Goal: Transaction & Acquisition: Purchase product/service

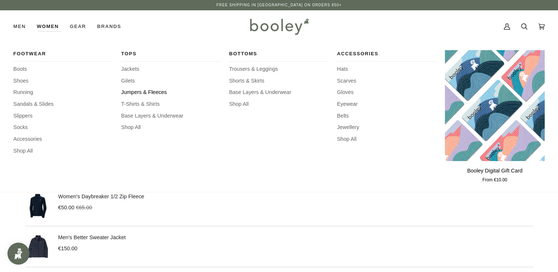
click at [143, 93] on span "Jumpers & Fleeces" at bounding box center [171, 92] width 100 height 8
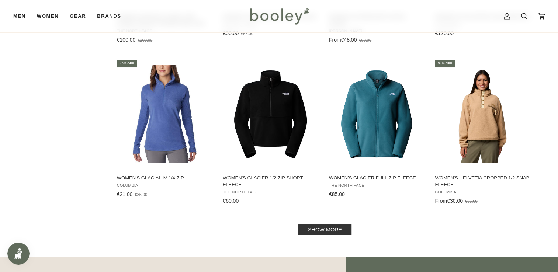
scroll to position [712, 0]
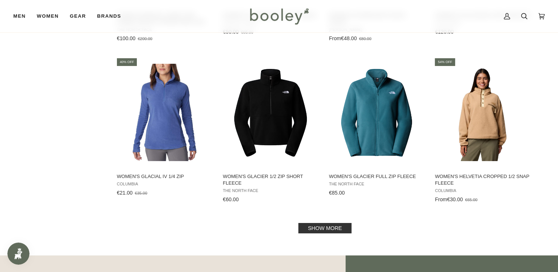
click at [325, 231] on link "Show more" at bounding box center [324, 228] width 53 height 10
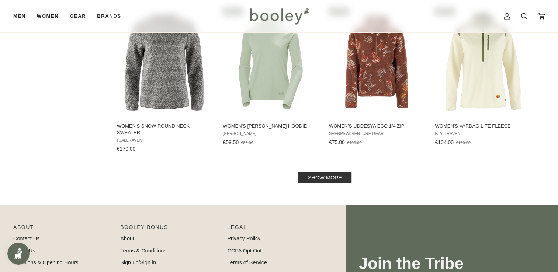
scroll to position [1565, 0]
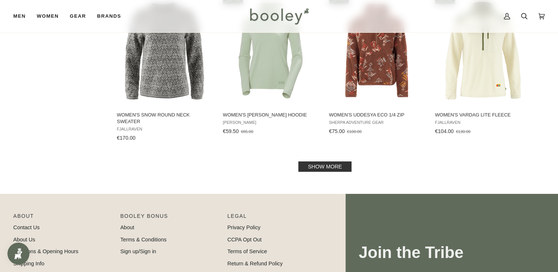
click at [325, 166] on link "Show more" at bounding box center [324, 167] width 53 height 10
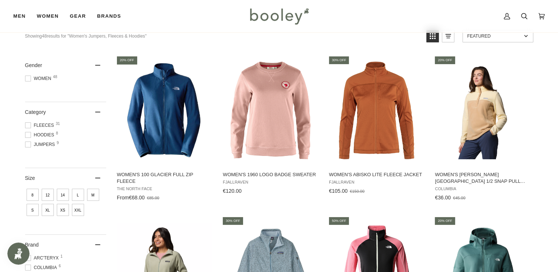
scroll to position [72, 0]
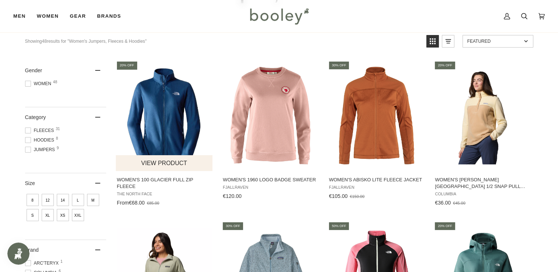
click at [154, 113] on img "Women's 100 Glacier Full Zip Fleece" at bounding box center [165, 116] width 98 height 98
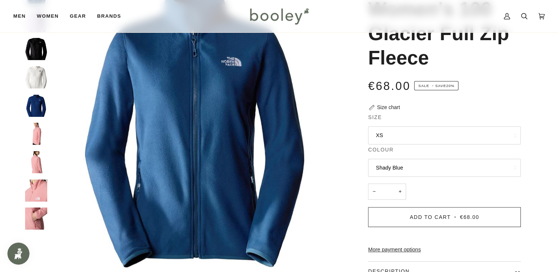
scroll to position [72, 0]
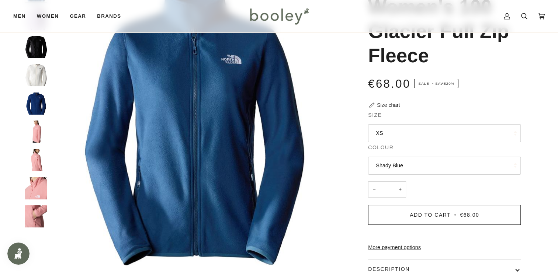
click at [430, 164] on button "Shady Blue" at bounding box center [444, 166] width 153 height 18
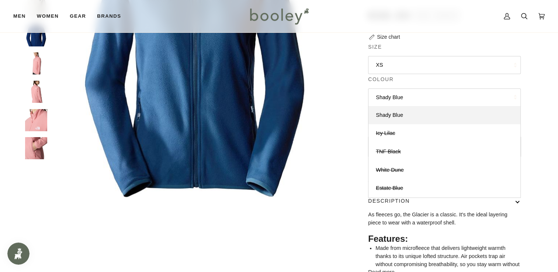
scroll to position [0, 0]
